Goal: Task Accomplishment & Management: Manage account settings

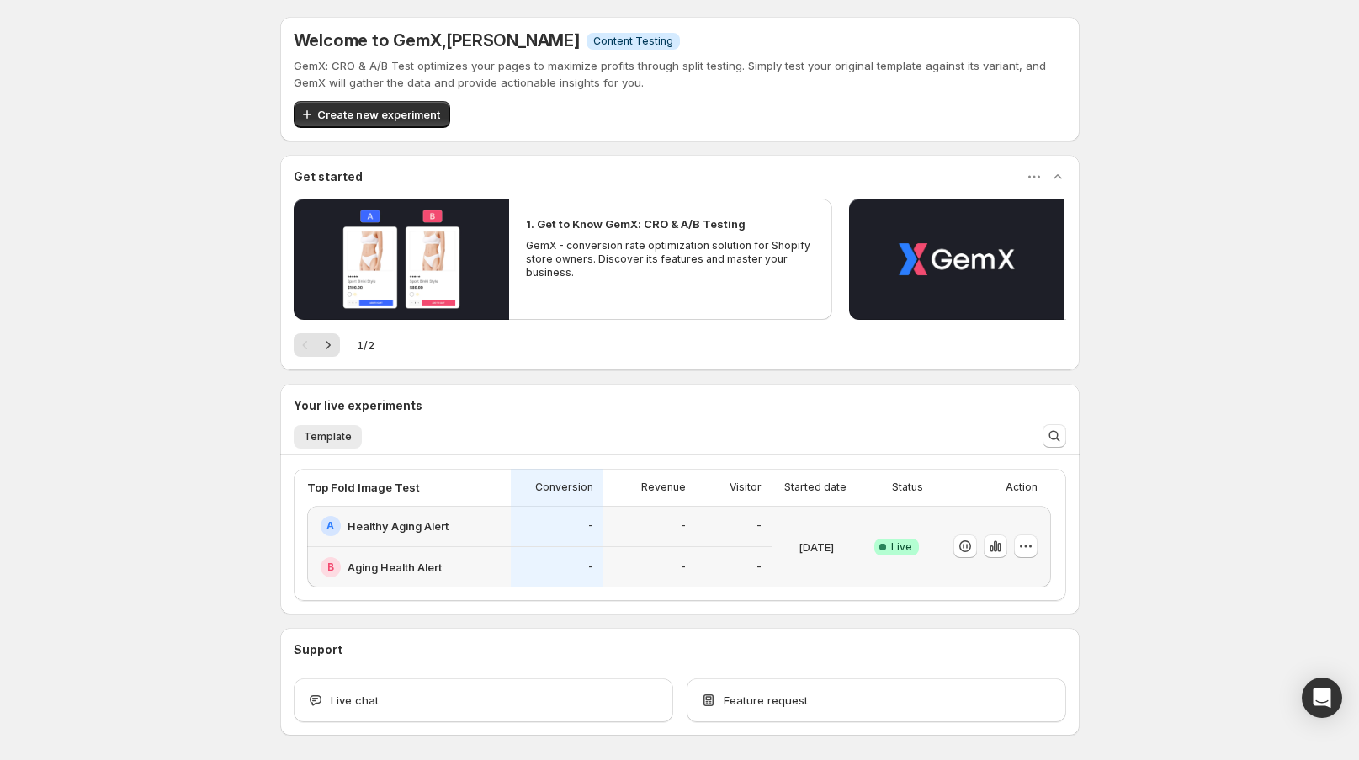
click at [650, 557] on div "-" at bounding box center [649, 567] width 72 height 21
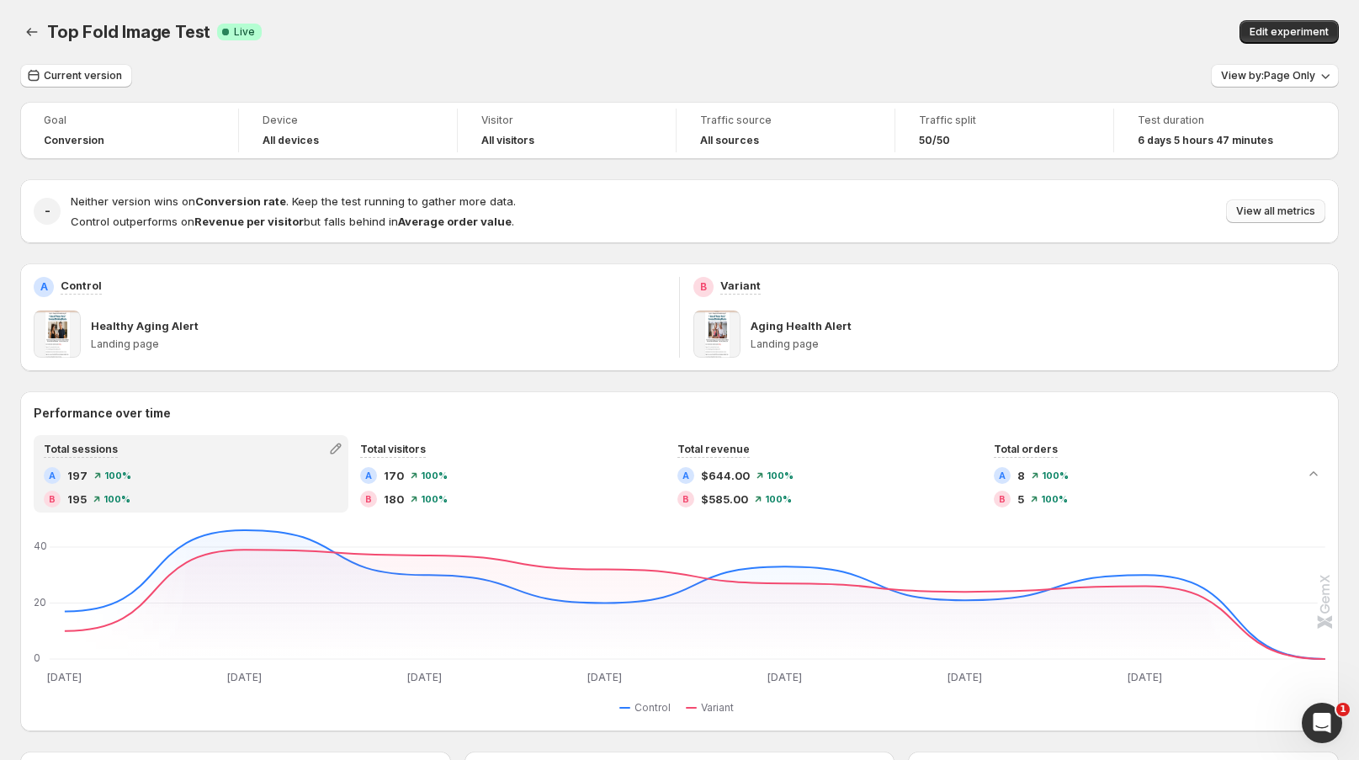
click at [1292, 212] on span "View all metrics" at bounding box center [1275, 210] width 79 height 13
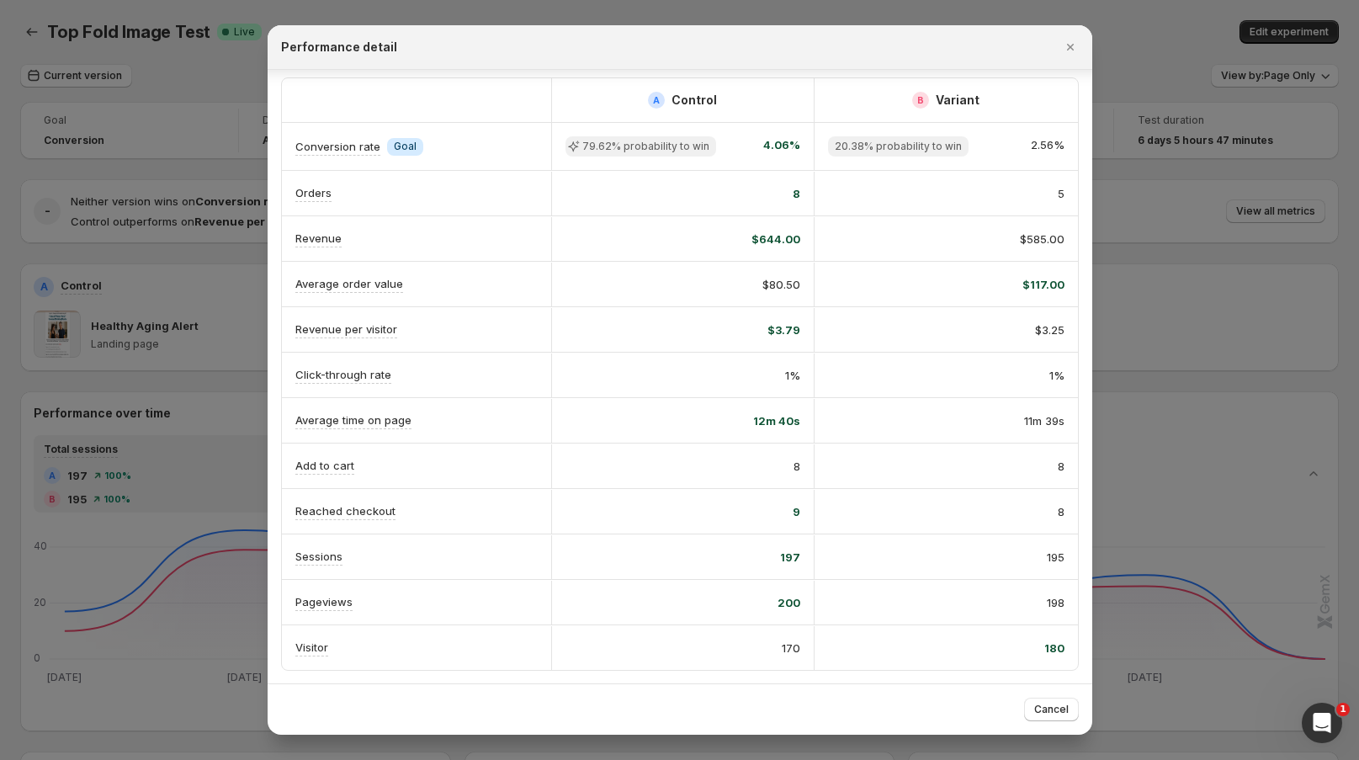
scroll to position [8, 0]
click at [1069, 45] on icon "Close" at bounding box center [1069, 47] width 7 height 7
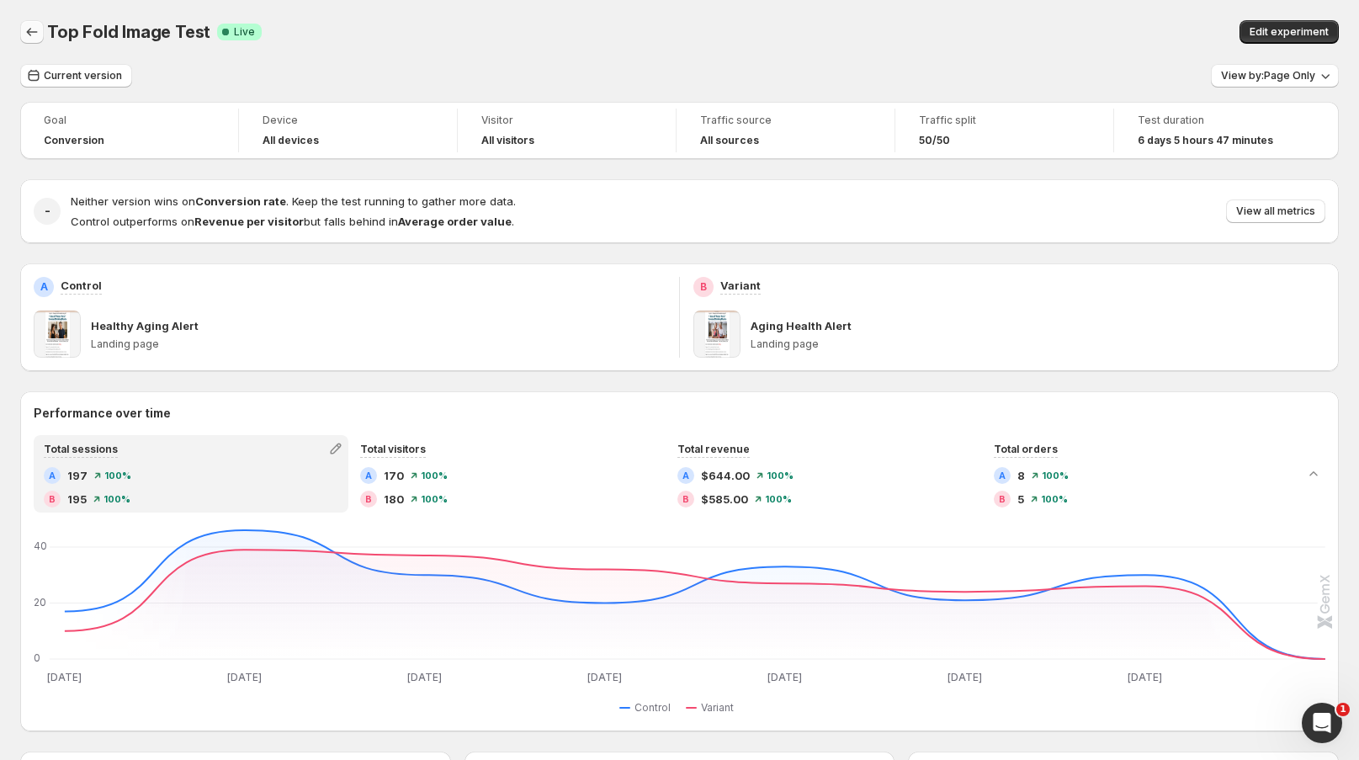
click at [32, 33] on icon "Back" at bounding box center [32, 32] width 17 height 17
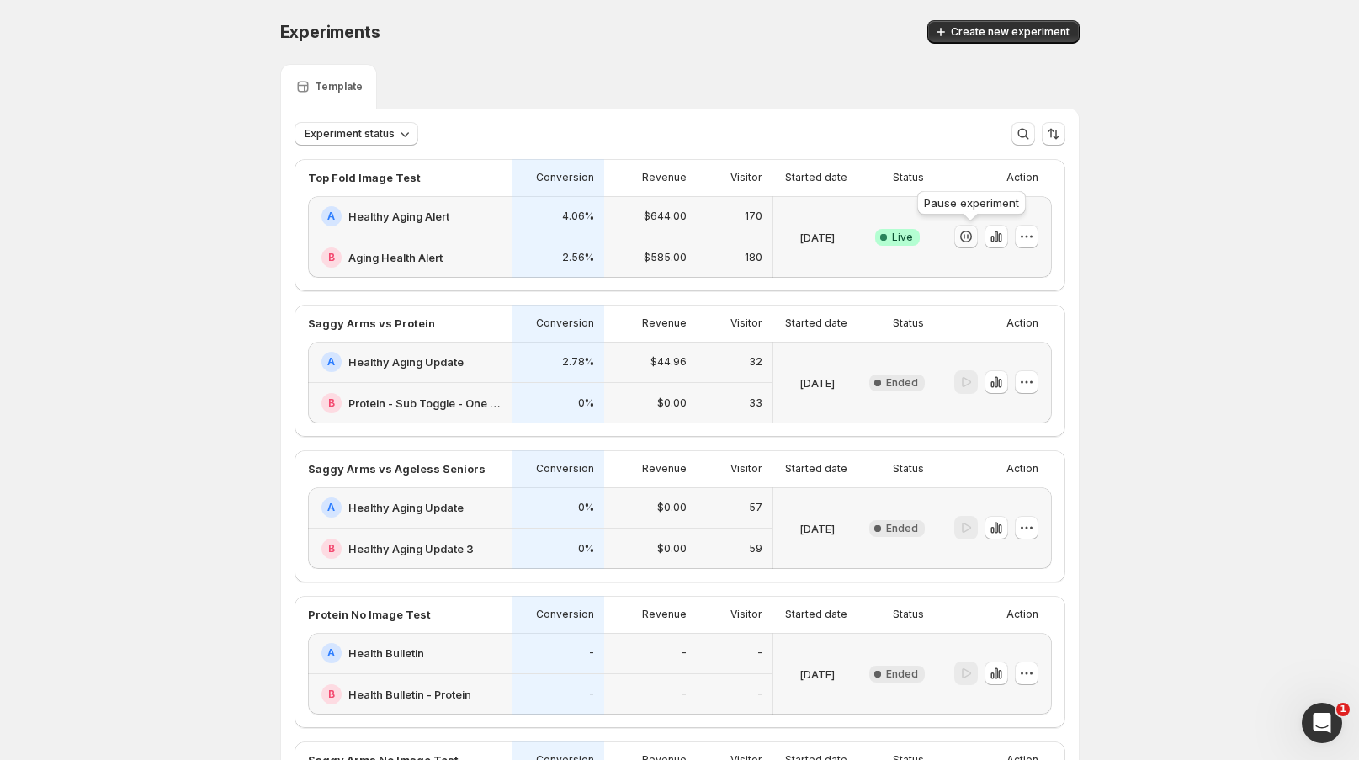
click at [972, 241] on icon "button" at bounding box center [966, 237] width 12 height 12
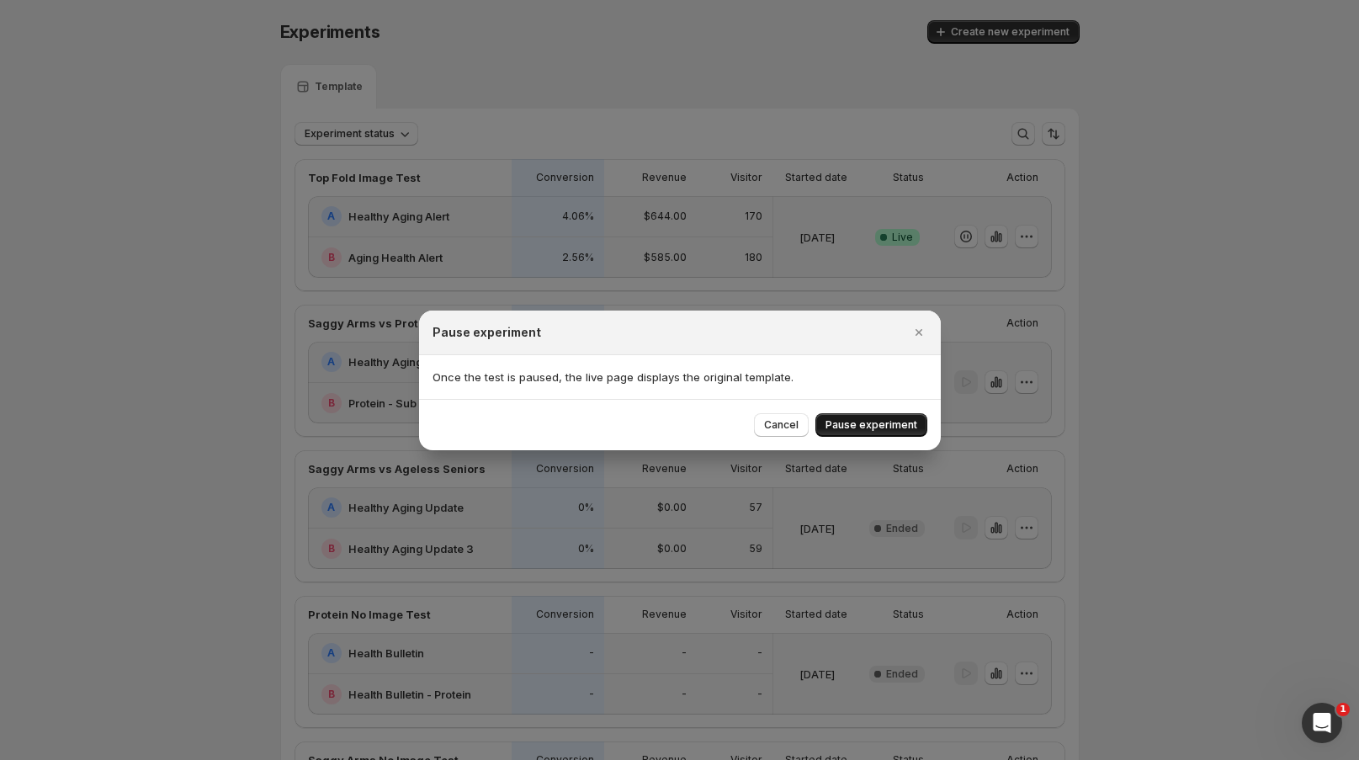
click at [869, 425] on span "Pause experiment" at bounding box center [871, 424] width 92 height 13
